Goal: Communication & Community: Share content

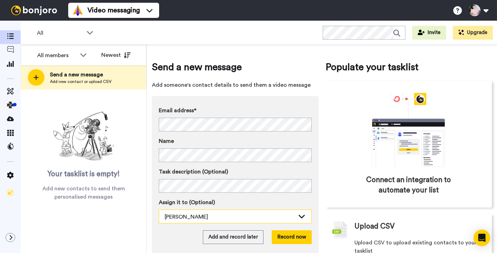
scroll to position [21, 0]
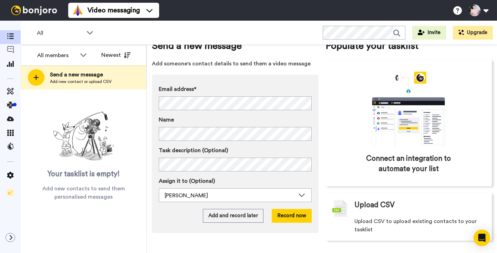
click at [245, 80] on div "Email address* Integral Coaching [GEOGRAPHIC_DATA] <[EMAIL_ADDRESS][DOMAIN_NAME…" at bounding box center [235, 154] width 167 height 158
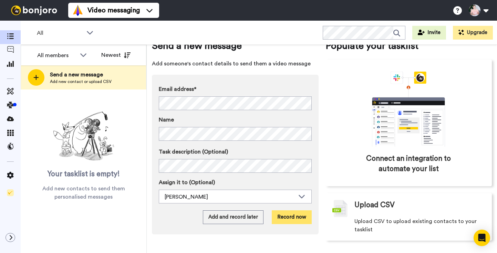
click at [297, 217] on button "Record now" at bounding box center [292, 217] width 40 height 14
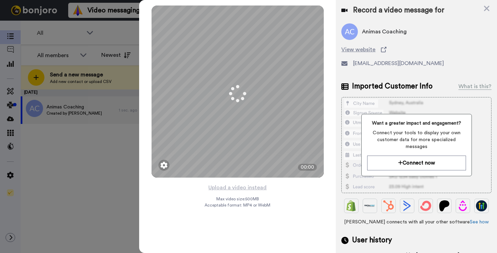
click at [231, 187] on button "Upload a video instead" at bounding box center [237, 187] width 62 height 9
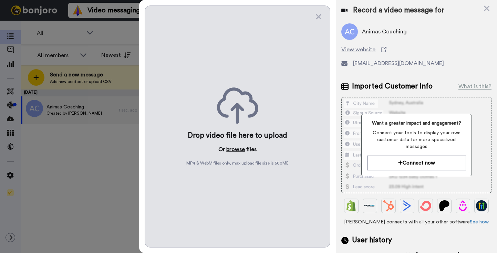
click at [233, 149] on button "browse" at bounding box center [235, 149] width 19 height 8
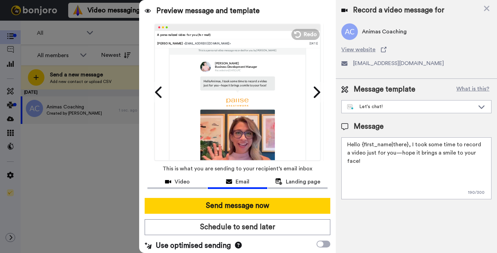
scroll to position [8, 0]
click at [373, 151] on textarea "Hello {first_name|there}, I took some time to record a video just for you—hope …" at bounding box center [416, 168] width 150 height 62
paste textarea "i there! [PERSON_NAME] from Pause Breathwork and I absolutely love what you're …"
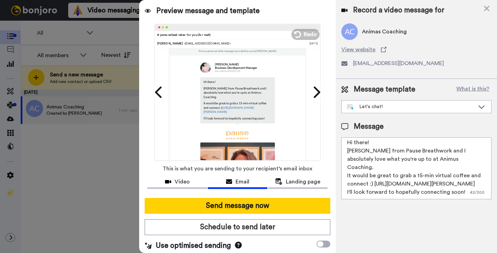
scroll to position [0, 0]
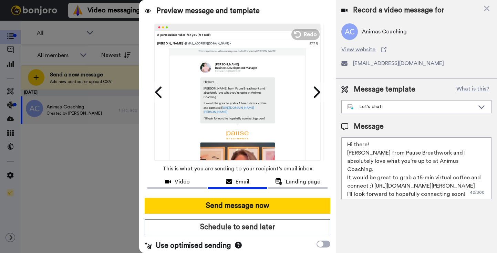
click at [380, 147] on textarea "Hi there! [PERSON_NAME] from Pause Breathwork and I absolutely love what you're…" at bounding box center [416, 168] width 150 height 62
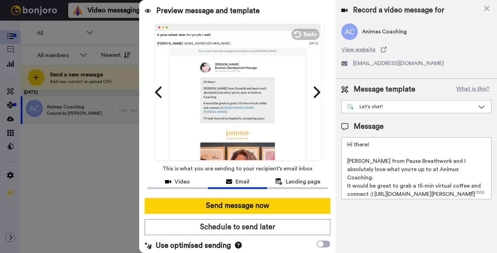
click at [444, 172] on textarea "Hi there! [PERSON_NAME] from Pause Breathwork and I absolutely love what you're…" at bounding box center [416, 168] width 150 height 62
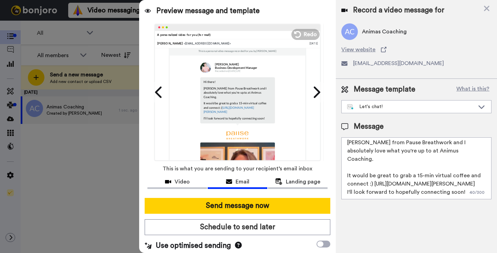
click at [452, 176] on textarea "Hi there! [PERSON_NAME] from Pause Breathwork and I absolutely love what you're…" at bounding box center [416, 168] width 150 height 62
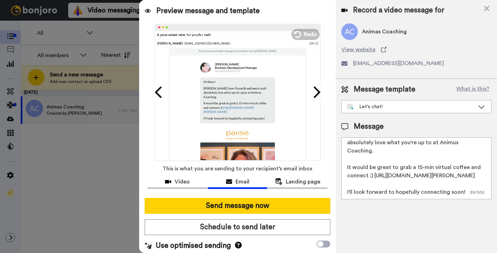
click at [464, 191] on textarea "Hi there! [PERSON_NAME] from Pause Breathwork and I absolutely love what you're…" at bounding box center [416, 168] width 150 height 62
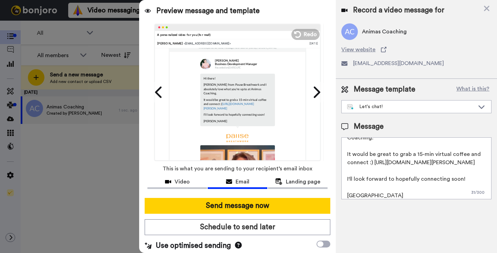
scroll to position [0, 0]
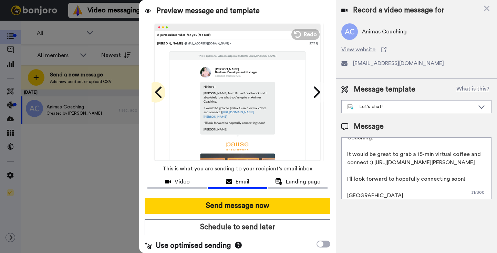
type textarea "Hi there! [PERSON_NAME] from Pause Breathwork and I absolutely love what you're…"
click at [159, 92] on icon at bounding box center [158, 92] width 11 height 13
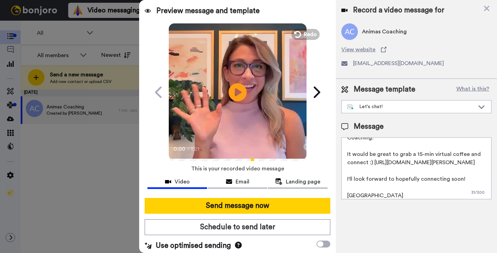
click at [235, 91] on icon "Play/Pause" at bounding box center [238, 92] width 18 height 33
click at [216, 107] on video at bounding box center [238, 91] width 138 height 138
click at [318, 95] on icon at bounding box center [315, 92] width 11 height 13
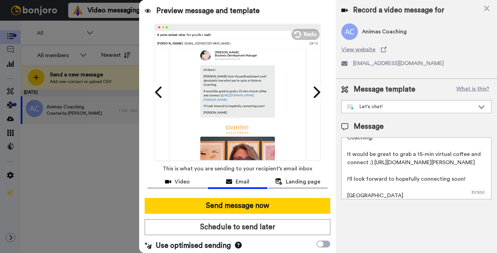
scroll to position [168, 0]
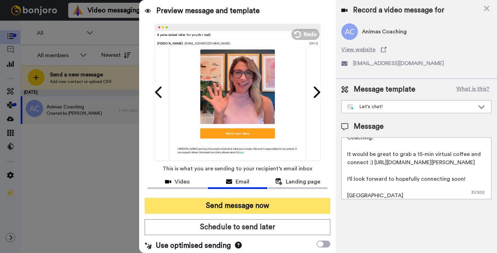
click at [231, 208] on button "Send message now" at bounding box center [237, 206] width 185 height 16
